Goal: Information Seeking & Learning: Learn about a topic

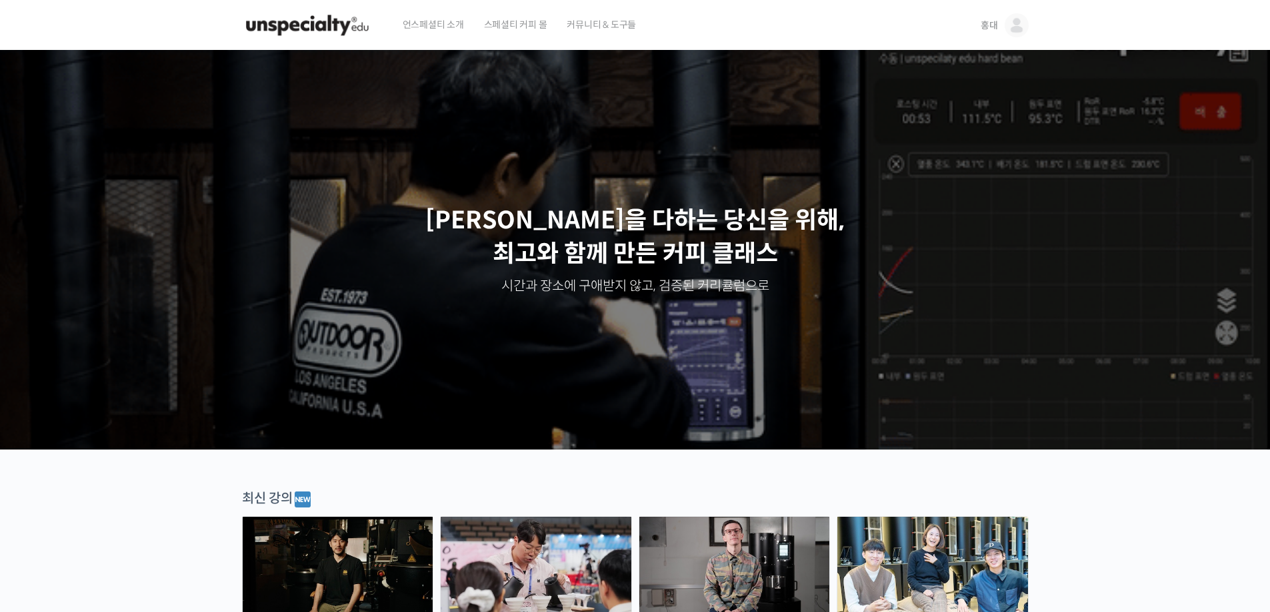
click at [998, 28] on link "홍대" at bounding box center [1004, 25] width 48 height 51
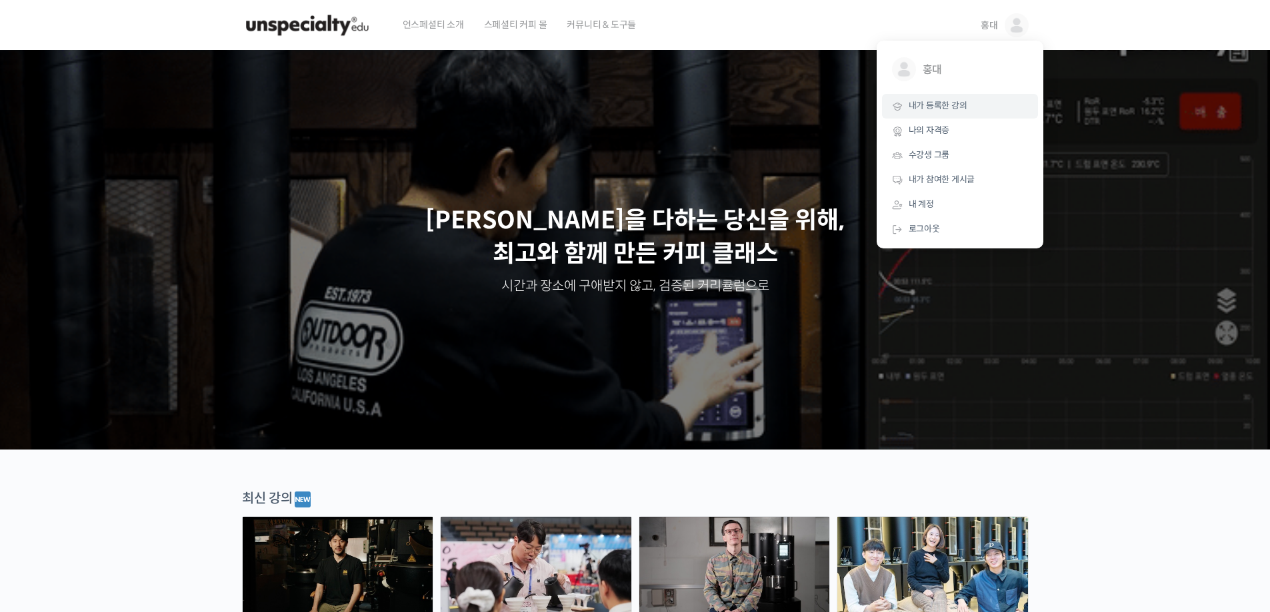
click at [982, 102] on link "내가 등록한 강의" at bounding box center [960, 106] width 156 height 25
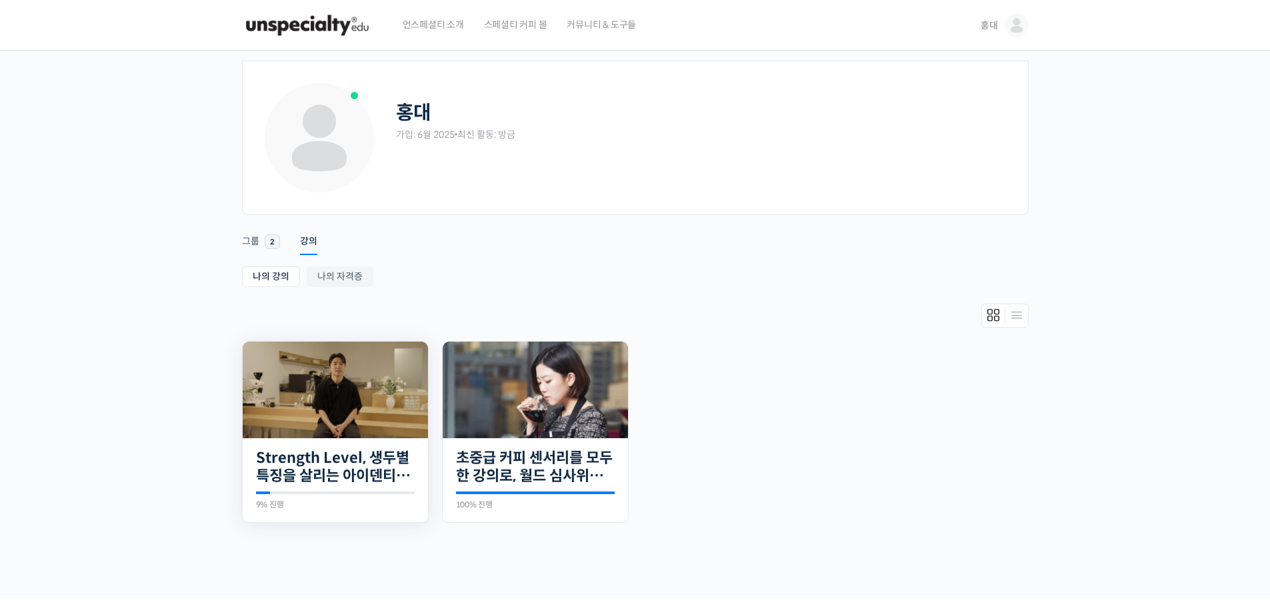
click at [305, 379] on img at bounding box center [335, 390] width 185 height 97
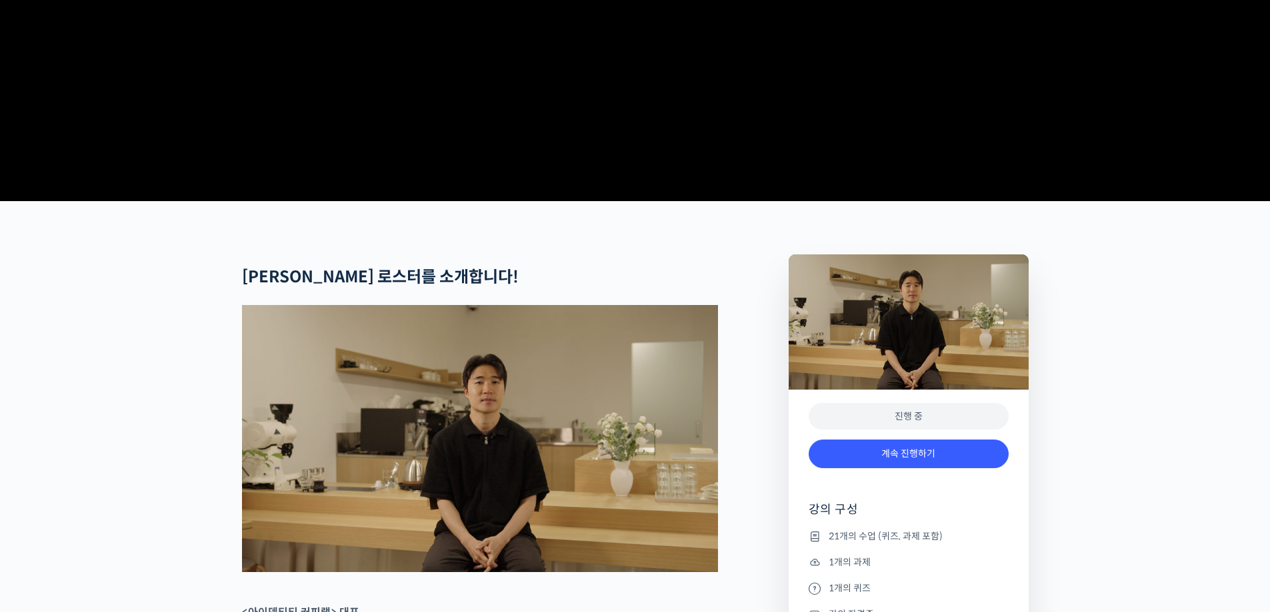
scroll to position [333, 0]
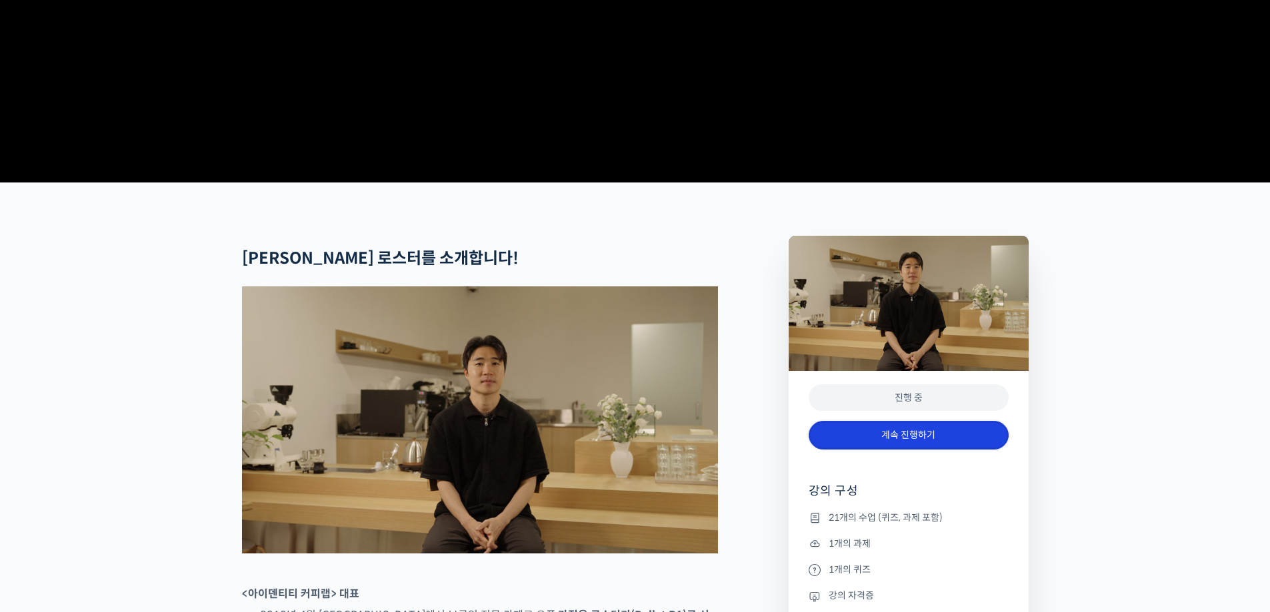
click at [917, 450] on link "계속 진행하기" at bounding box center [908, 435] width 200 height 29
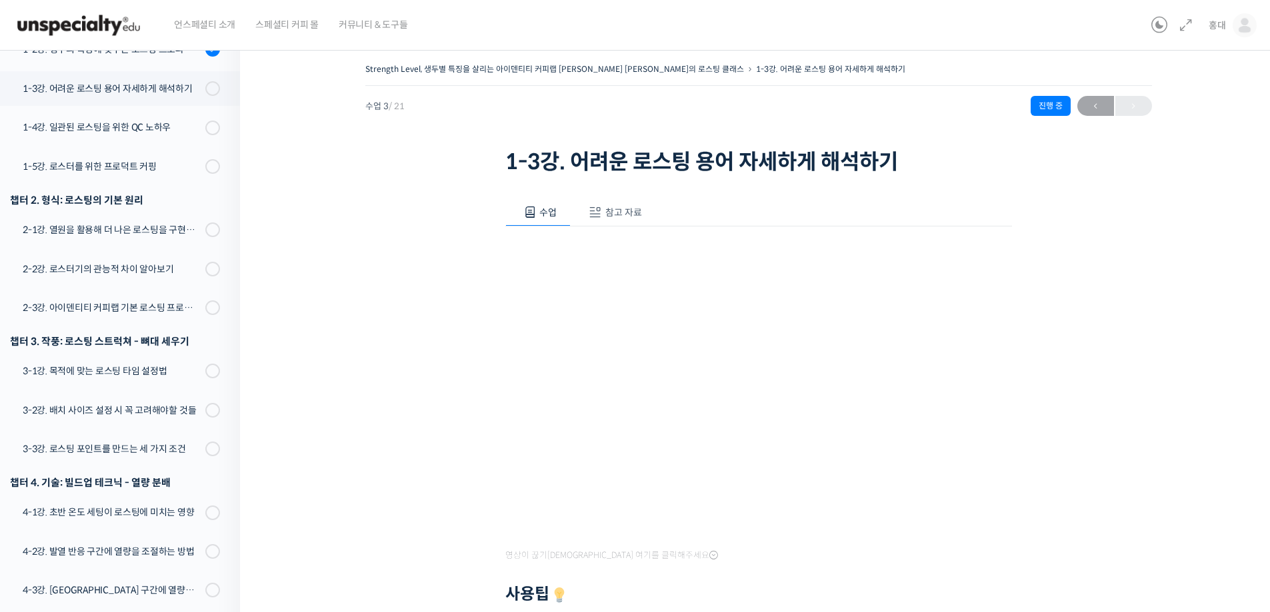
scroll to position [67, 0]
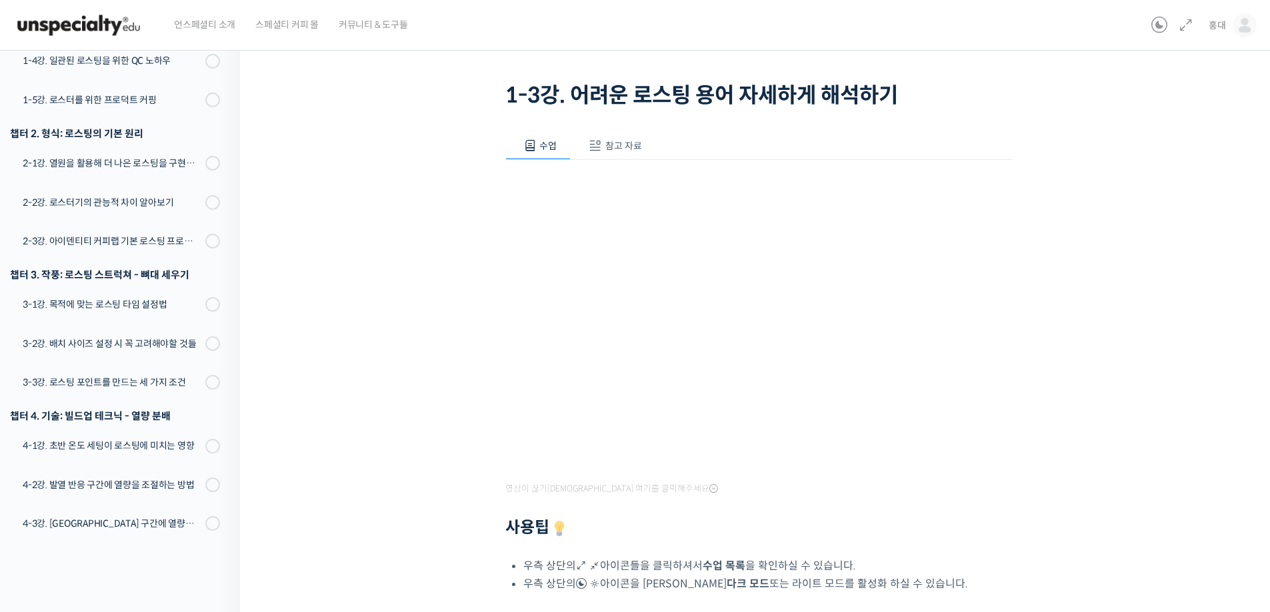
click at [624, 149] on span "참고 자료" at bounding box center [623, 146] width 37 height 12
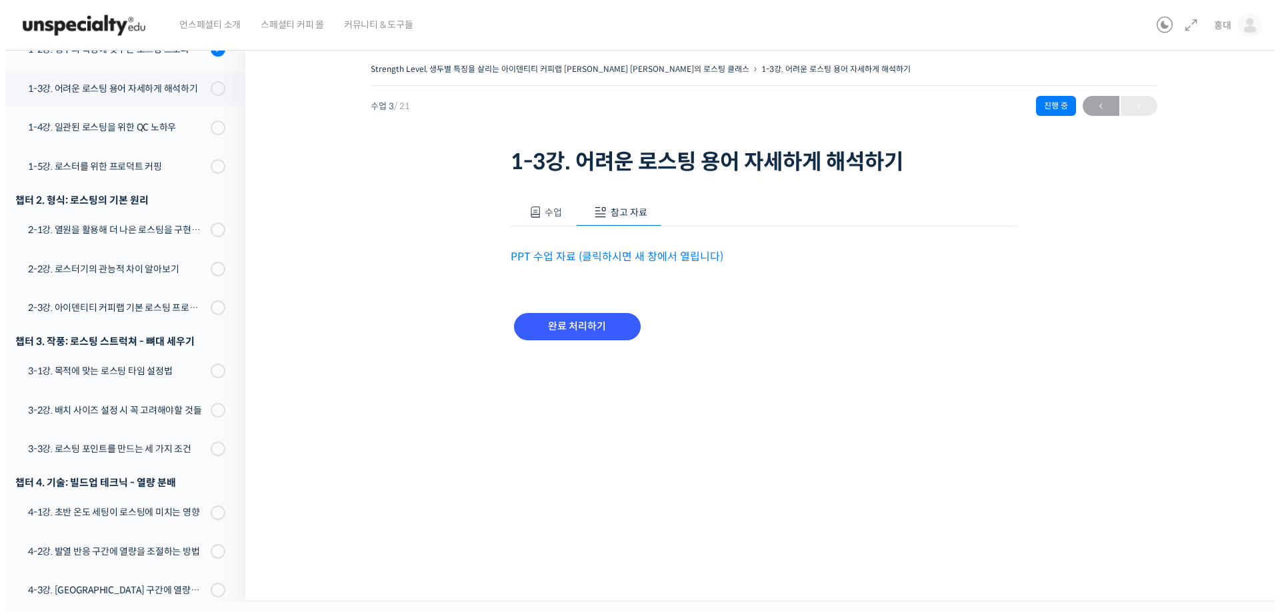
scroll to position [0, 0]
click at [634, 251] on link "PPT 수업 자료 (클릭하시면 새 창에서 열립니다)" at bounding box center [616, 257] width 213 height 14
click at [559, 333] on input "완료 처리하기" at bounding box center [576, 326] width 127 height 27
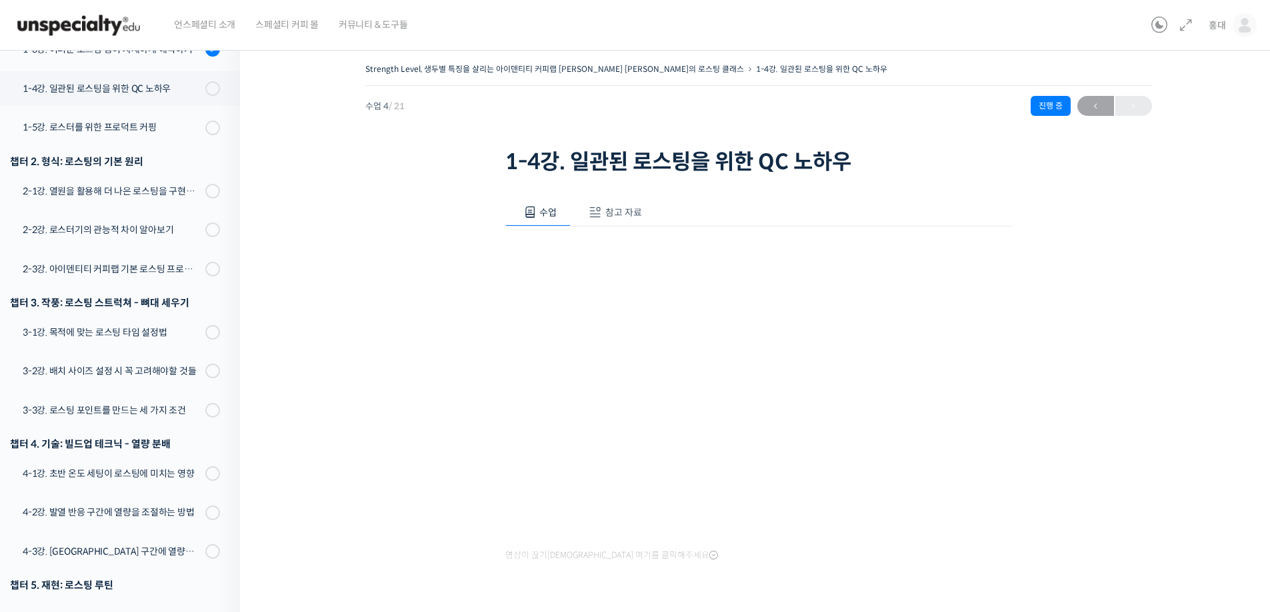
click at [637, 211] on span "참고 자료" at bounding box center [623, 213] width 37 height 12
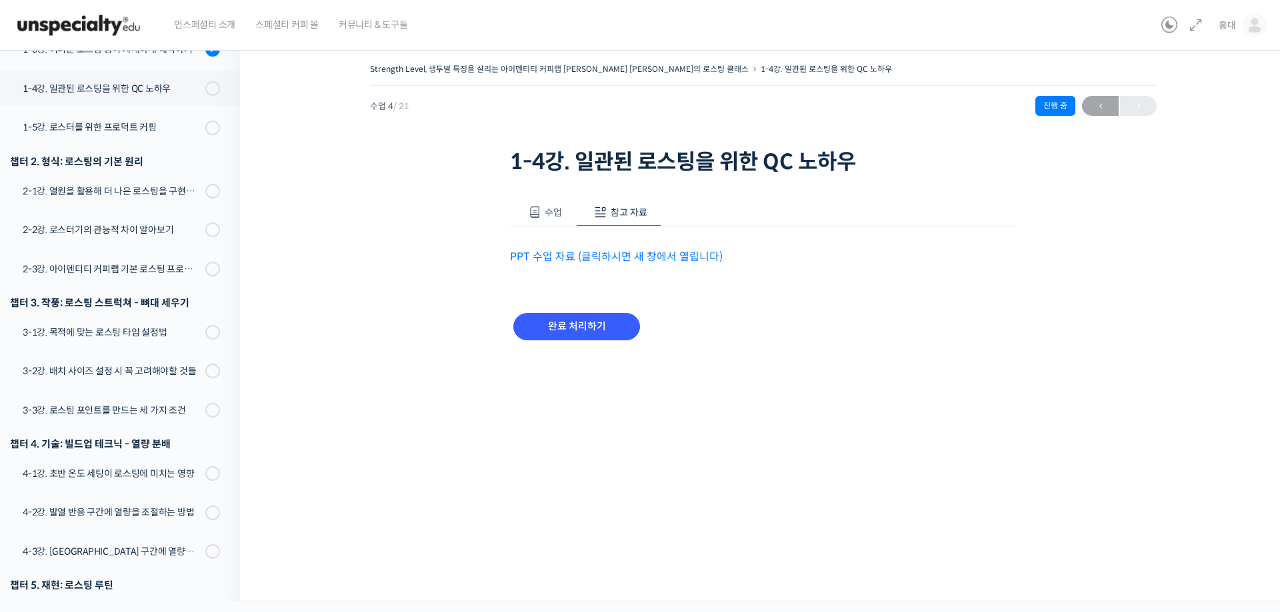
click at [638, 258] on link "PPT 수업 자료 (클릭하시면 새 창에서 열립니다)" at bounding box center [616, 257] width 213 height 14
click at [618, 331] on input "완료 처리하기" at bounding box center [576, 326] width 127 height 27
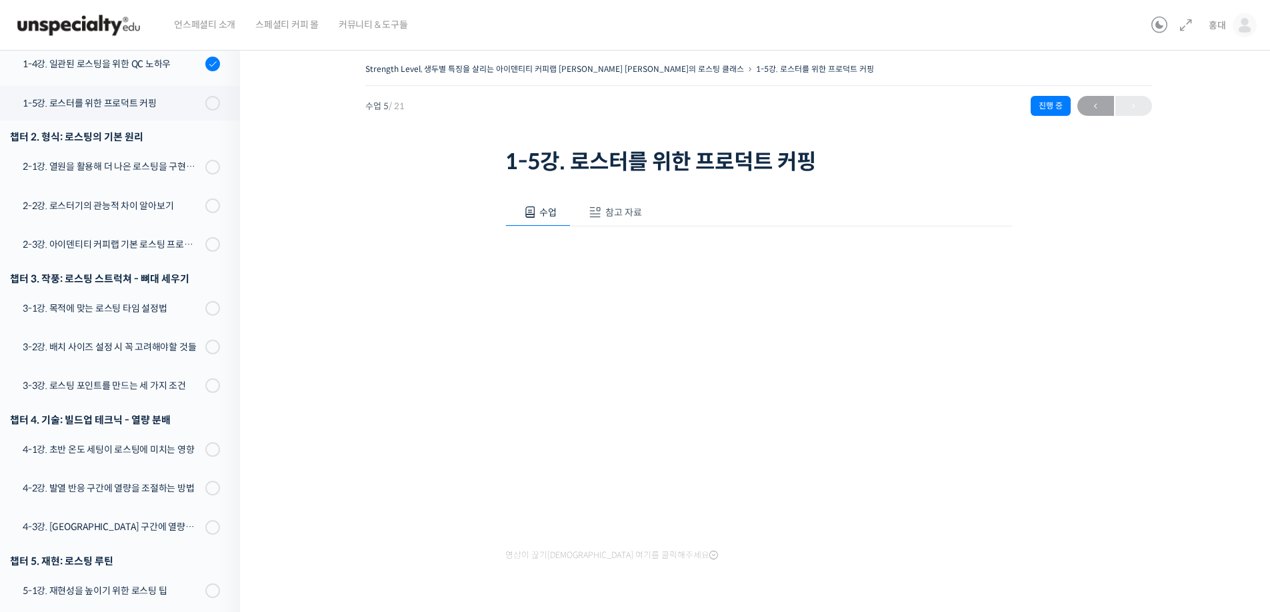
scroll to position [375, 0]
